Goal: Find specific page/section: Find specific page/section

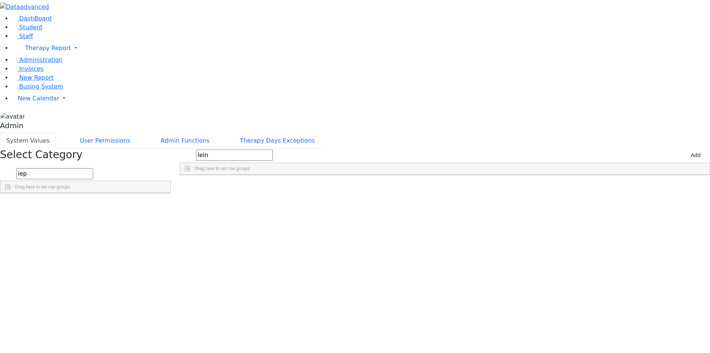
click at [93, 168] on input "iep" at bounding box center [54, 173] width 77 height 11
click at [273, 149] on input "lein" at bounding box center [234, 154] width 77 height 11
type input "gol"
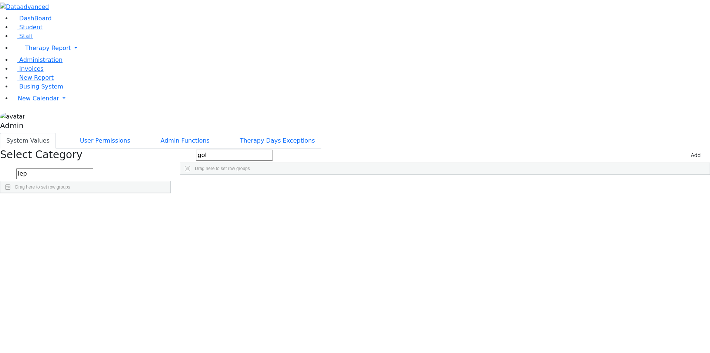
click at [472, 197] on div "Friedman (Gordon) Sorah G (Goldie) Special Education Teacher" at bounding box center [427, 202] width 89 height 10
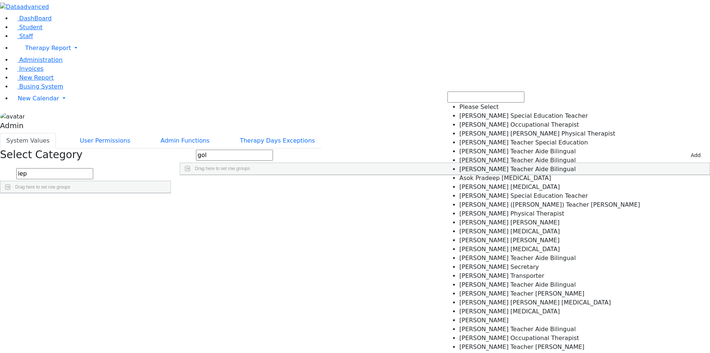
scroll to position [479, 0]
click at [513, 133] on div "System Values User Permissions Admin Functions Therapy Days Exceptions" at bounding box center [355, 141] width 710 height 16
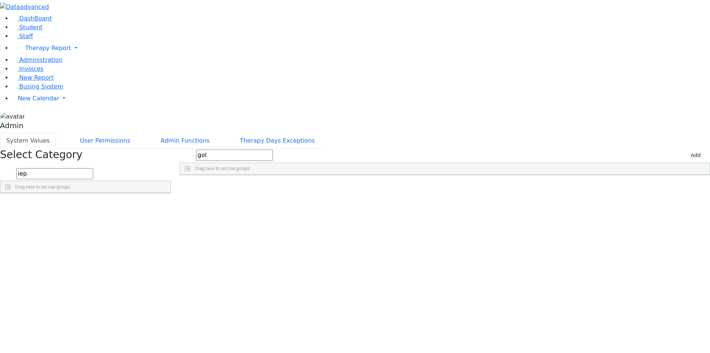
click at [331, 211] on div "Goldbrenner Shoshana Goldbrenner Shoshana Speech Therapist Goldstein, Sue Golds…" at bounding box center [435, 233] width 511 height 93
click at [266, 197] on div "Gordon Goldie" at bounding box center [263, 202] width 166 height 10
click at [266, 198] on input "Gordon Goldie" at bounding box center [263, 203] width 165 height 10
type input "Friedman (Gordon), Sorah G (Goldie)"
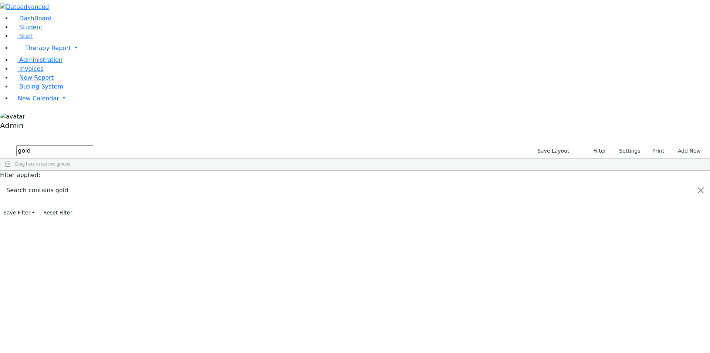
type input "gold"
drag, startPoint x: 99, startPoint y: 80, endPoint x: 149, endPoint y: 80, distance: 50.3
click at [149, 193] on div "[PERSON_NAME] ([PERSON_NAME]) [PERSON_NAME] ([PERSON_NAME]) Special Education T…" at bounding box center [303, 198] width 607 height 10
